Goal: Check status: Check status

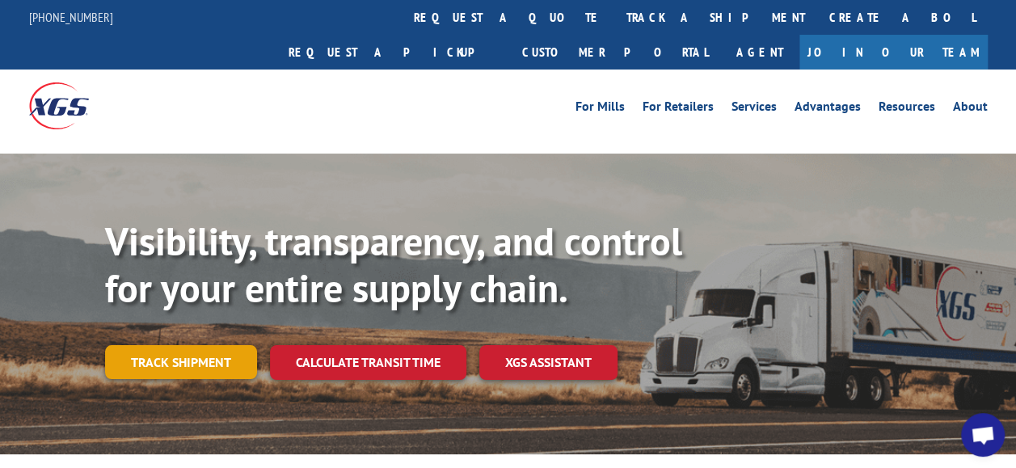
click at [201, 345] on link "Track shipment" at bounding box center [181, 362] width 152 height 34
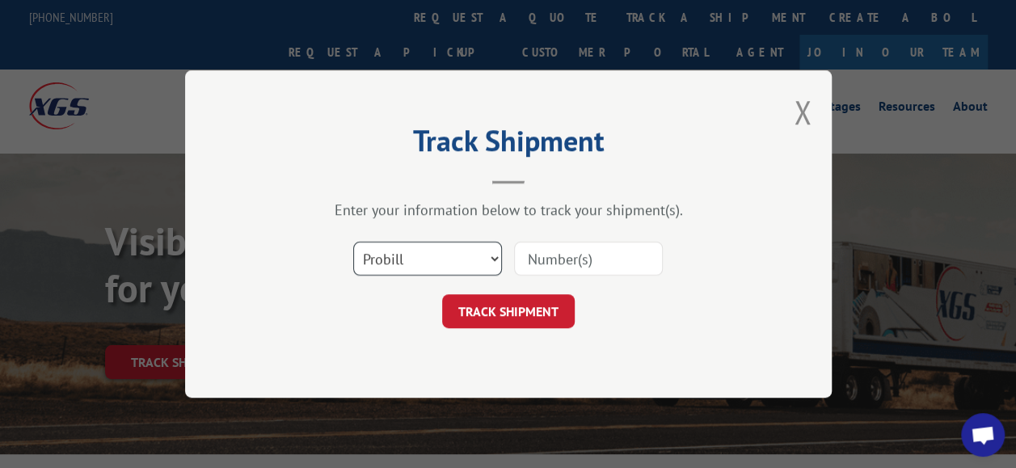
click at [489, 253] on select "Select category... Probill BOL PO" at bounding box center [427, 259] width 149 height 34
select select "po"
click at [353, 242] on select "Select category... Probill BOL PO" at bounding box center [427, 259] width 149 height 34
click at [541, 246] on input at bounding box center [588, 259] width 149 height 34
type input "FJ41308"
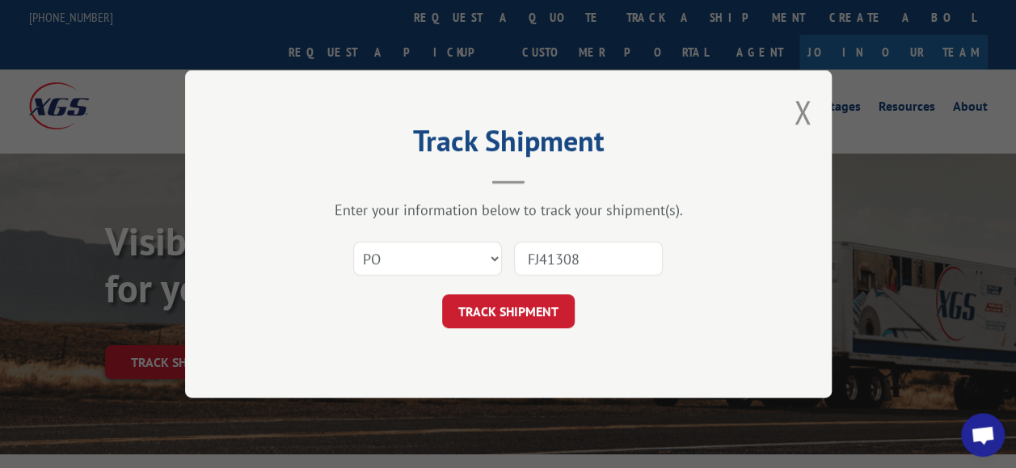
click button "TRACK SHIPMENT" at bounding box center [508, 311] width 133 height 34
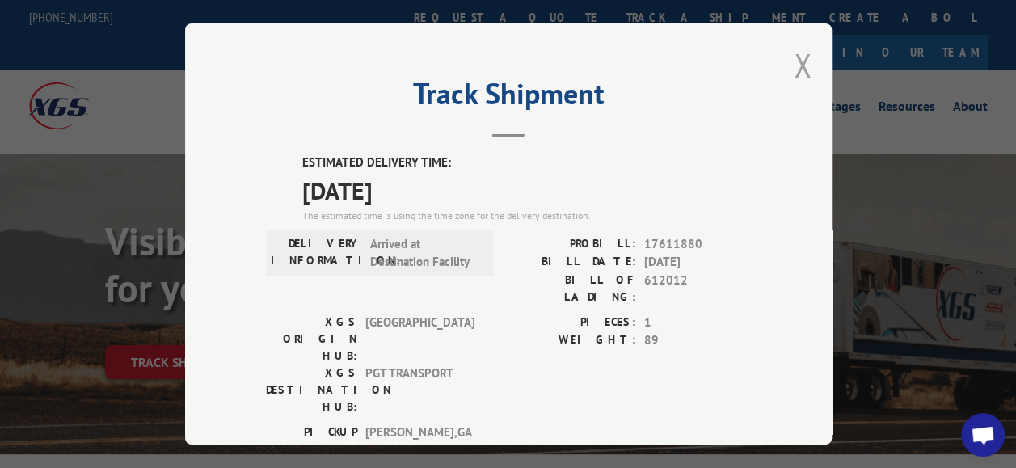
click at [804, 58] on button "Close modal" at bounding box center [803, 65] width 18 height 43
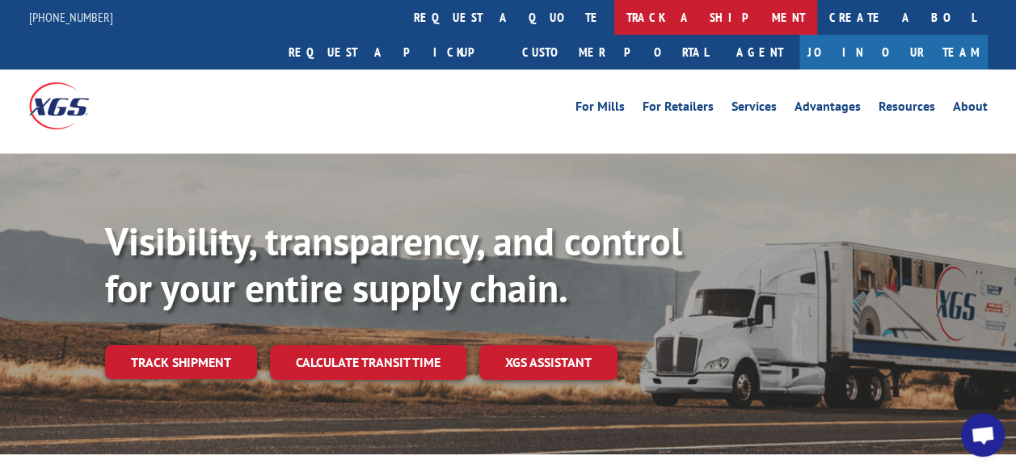
click at [614, 25] on link "track a shipment" at bounding box center [715, 17] width 203 height 35
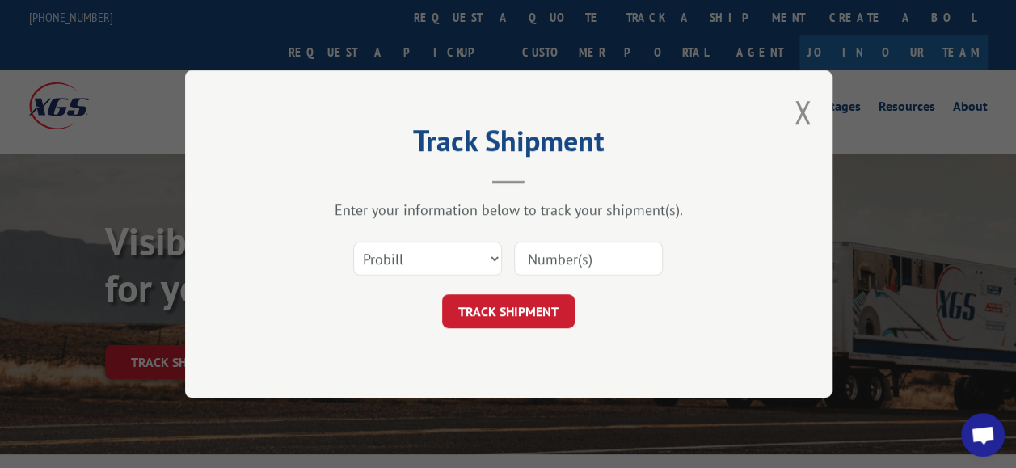
click at [482, 237] on div "Select category... Probill BOL PO" at bounding box center [508, 258] width 485 height 53
click at [466, 268] on select "Select category... Probill BOL PO" at bounding box center [427, 259] width 149 height 34
select select "po"
click at [353, 242] on select "Select category... Probill BOL PO" at bounding box center [427, 259] width 149 height 34
click at [544, 267] on input at bounding box center [588, 259] width 149 height 34
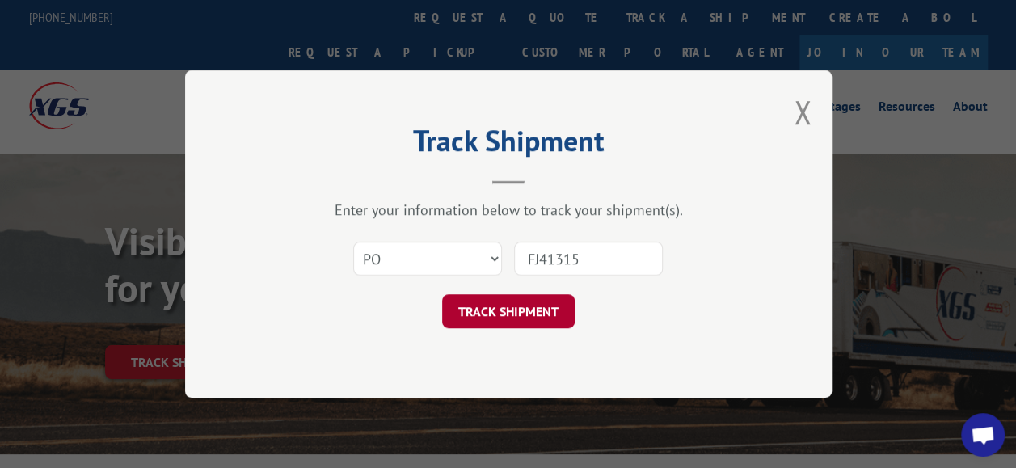
type input "FJ41315"
click at [493, 319] on button "TRACK SHIPMENT" at bounding box center [508, 311] width 133 height 34
select select "po"
click at [353, 242] on select "Select category... Probill BOL PO" at bounding box center [427, 259] width 149 height 34
click at [561, 251] on input at bounding box center [588, 259] width 149 height 34
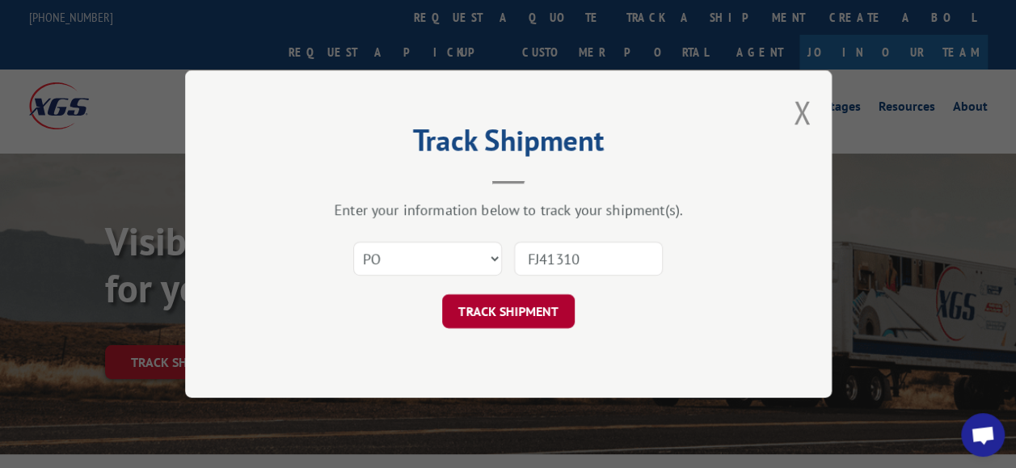
type input "FJ41310"
click at [524, 321] on button "TRACK SHIPMENT" at bounding box center [508, 311] width 133 height 34
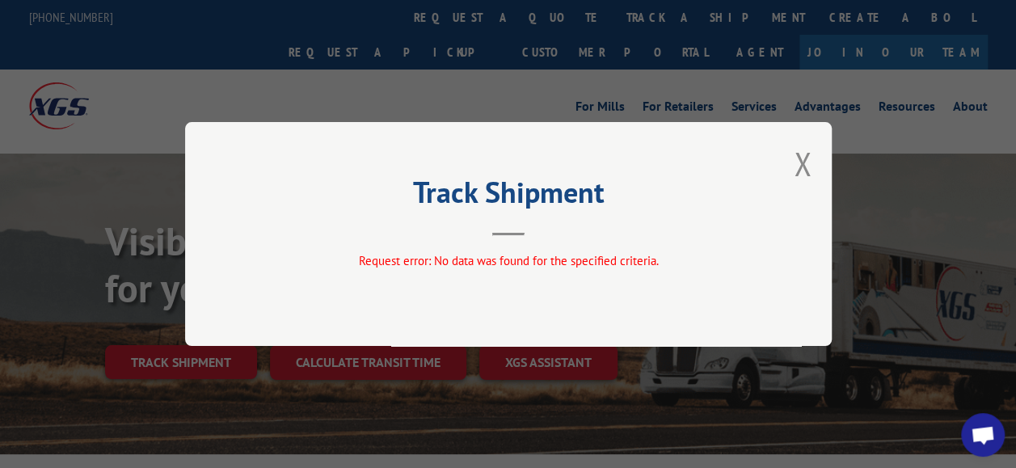
drag, startPoint x: 286, startPoint y: 51, endPoint x: 312, endPoint y: 54, distance: 26.1
click at [286, 51] on div "Track Shipment Request error: No data was found for the specified criteria." at bounding box center [508, 234] width 1016 height 468
drag, startPoint x: 796, startPoint y: 166, endPoint x: 593, endPoint y: 81, distance: 220.7
click at [789, 162] on div "Track Shipment Request error: No data was found for the specified criteria." at bounding box center [508, 234] width 647 height 224
drag, startPoint x: 798, startPoint y: 163, endPoint x: 787, endPoint y: 161, distance: 10.6
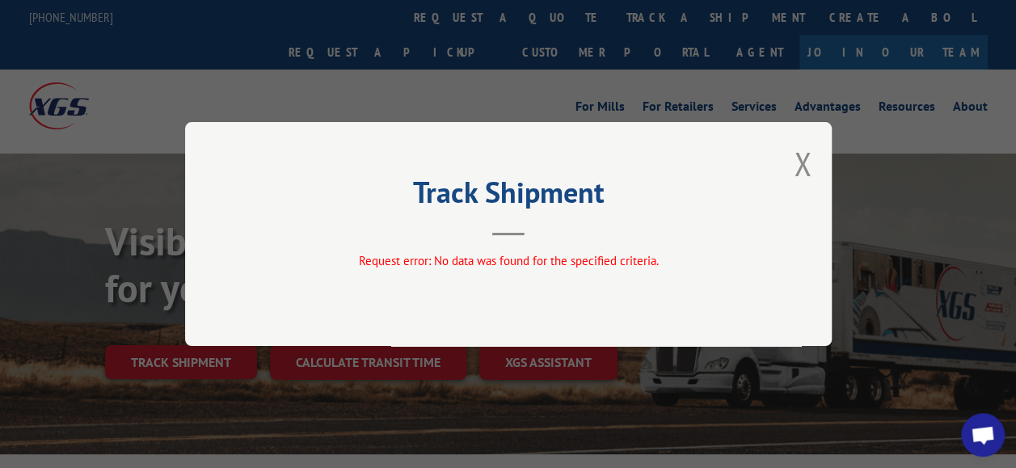
click at [796, 163] on button "Close modal" at bounding box center [803, 163] width 18 height 43
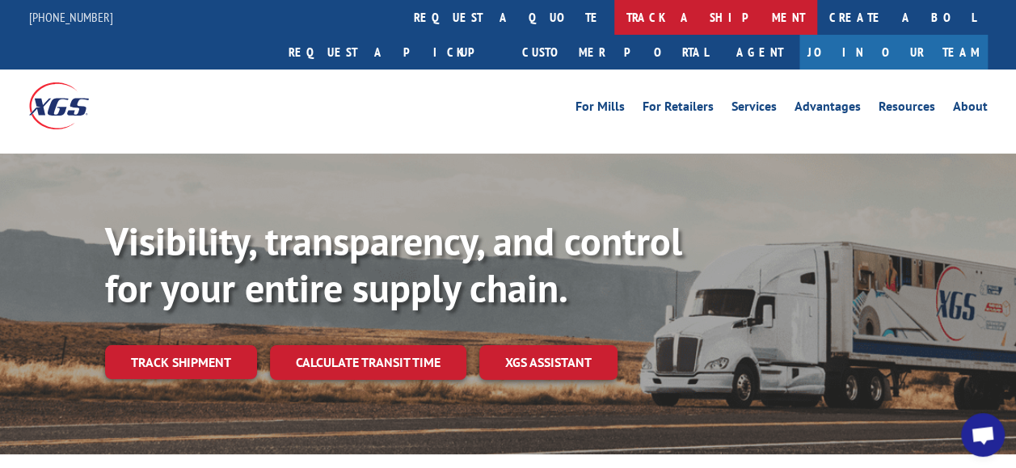
click at [614, 10] on link "track a shipment" at bounding box center [715, 17] width 203 height 35
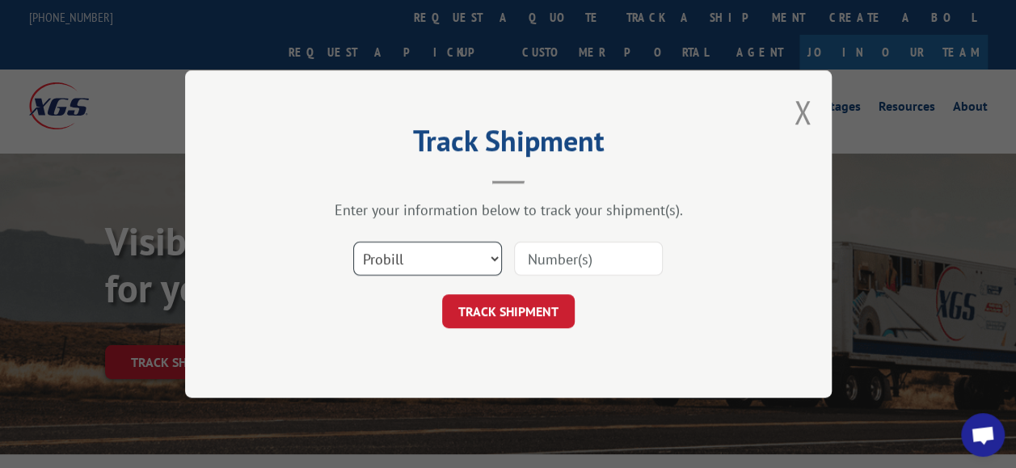
click at [484, 257] on select "Select category... Probill BOL PO" at bounding box center [427, 259] width 149 height 34
select select "po"
click at [353, 242] on select "Select category... Probill BOL PO" at bounding box center [427, 259] width 149 height 34
drag, startPoint x: 535, startPoint y: 272, endPoint x: 542, endPoint y: 266, distance: 8.6
click at [542, 266] on input at bounding box center [588, 259] width 149 height 34
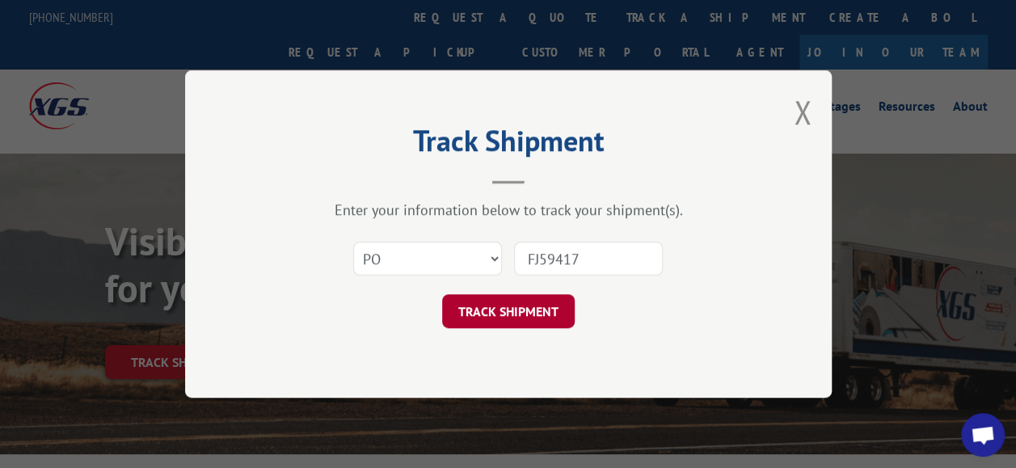
type input "FJ59417"
click at [513, 310] on button "TRACK SHIPMENT" at bounding box center [508, 311] width 133 height 34
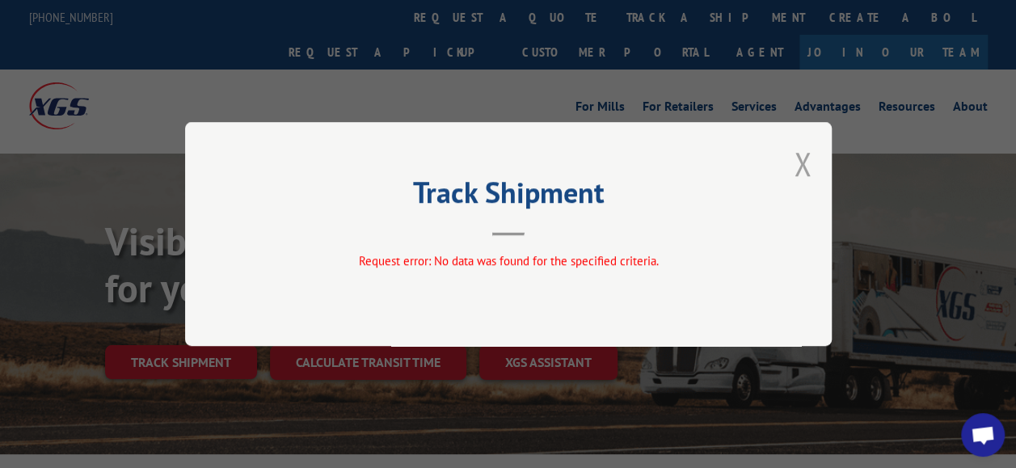
click at [800, 157] on button "Close modal" at bounding box center [803, 163] width 18 height 43
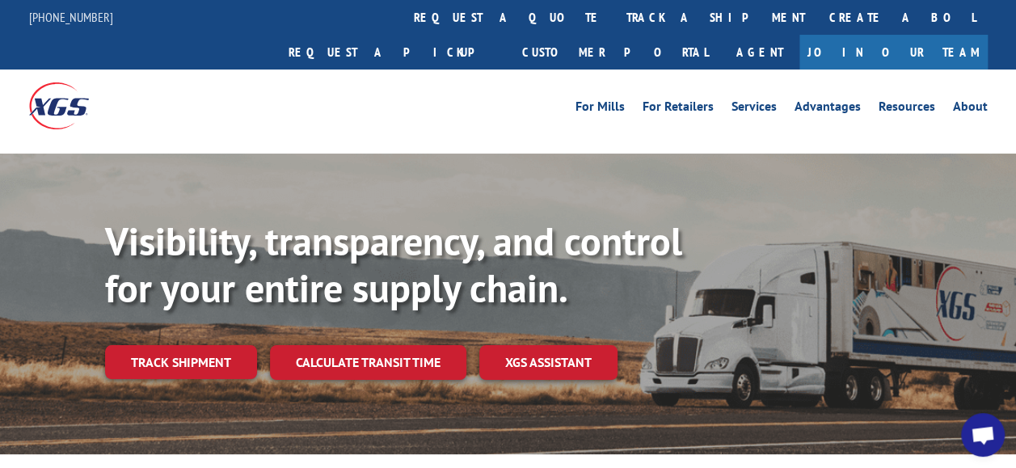
drag, startPoint x: 210, startPoint y: 323, endPoint x: 220, endPoint y: 314, distance: 13.2
click at [210, 345] on link "Track shipment" at bounding box center [181, 362] width 152 height 34
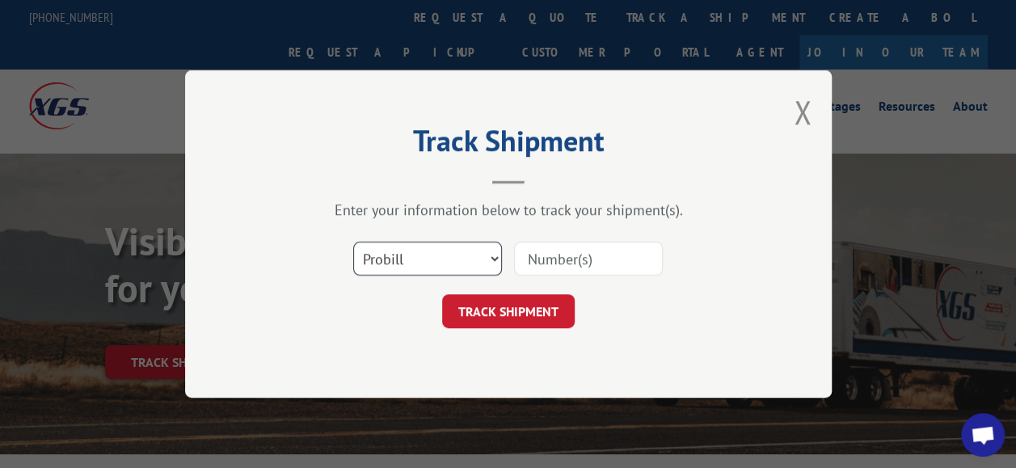
click at [489, 254] on select "Select category... Probill BOL PO" at bounding box center [427, 259] width 149 height 34
select select "po"
click at [353, 242] on select "Select category... Probill BOL PO" at bounding box center [427, 259] width 149 height 34
click at [572, 250] on input at bounding box center [588, 259] width 149 height 34
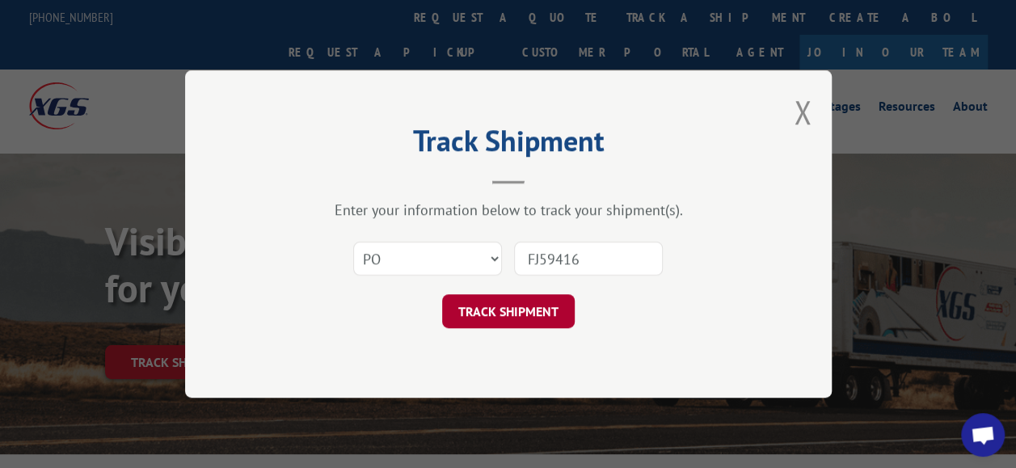
type input "FJ59416"
click at [516, 310] on button "TRACK SHIPMENT" at bounding box center [508, 311] width 133 height 34
